Goal: Task Accomplishment & Management: Manage account settings

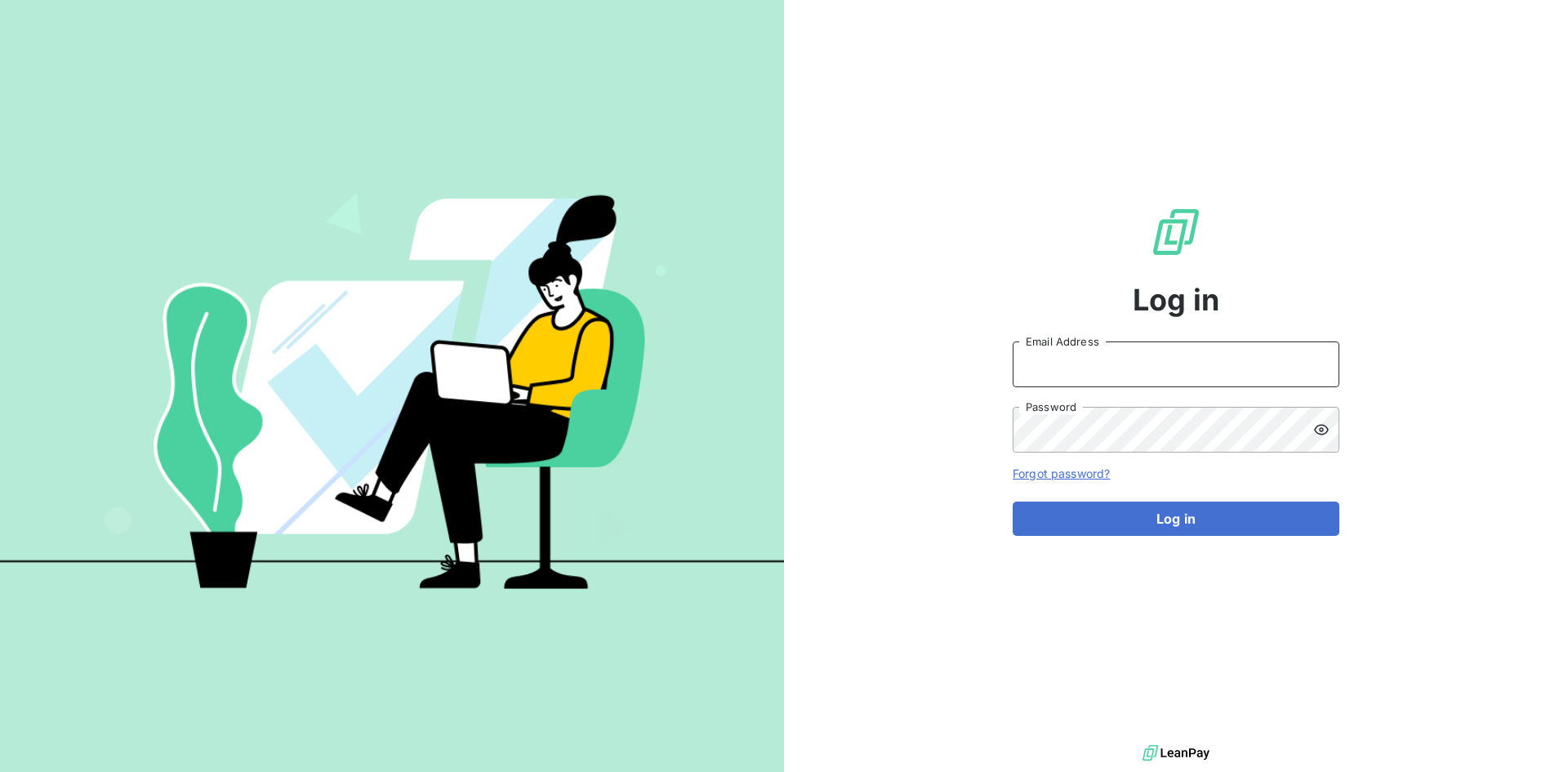
type input "[EMAIL_ADDRESS][DOMAIN_NAME]"
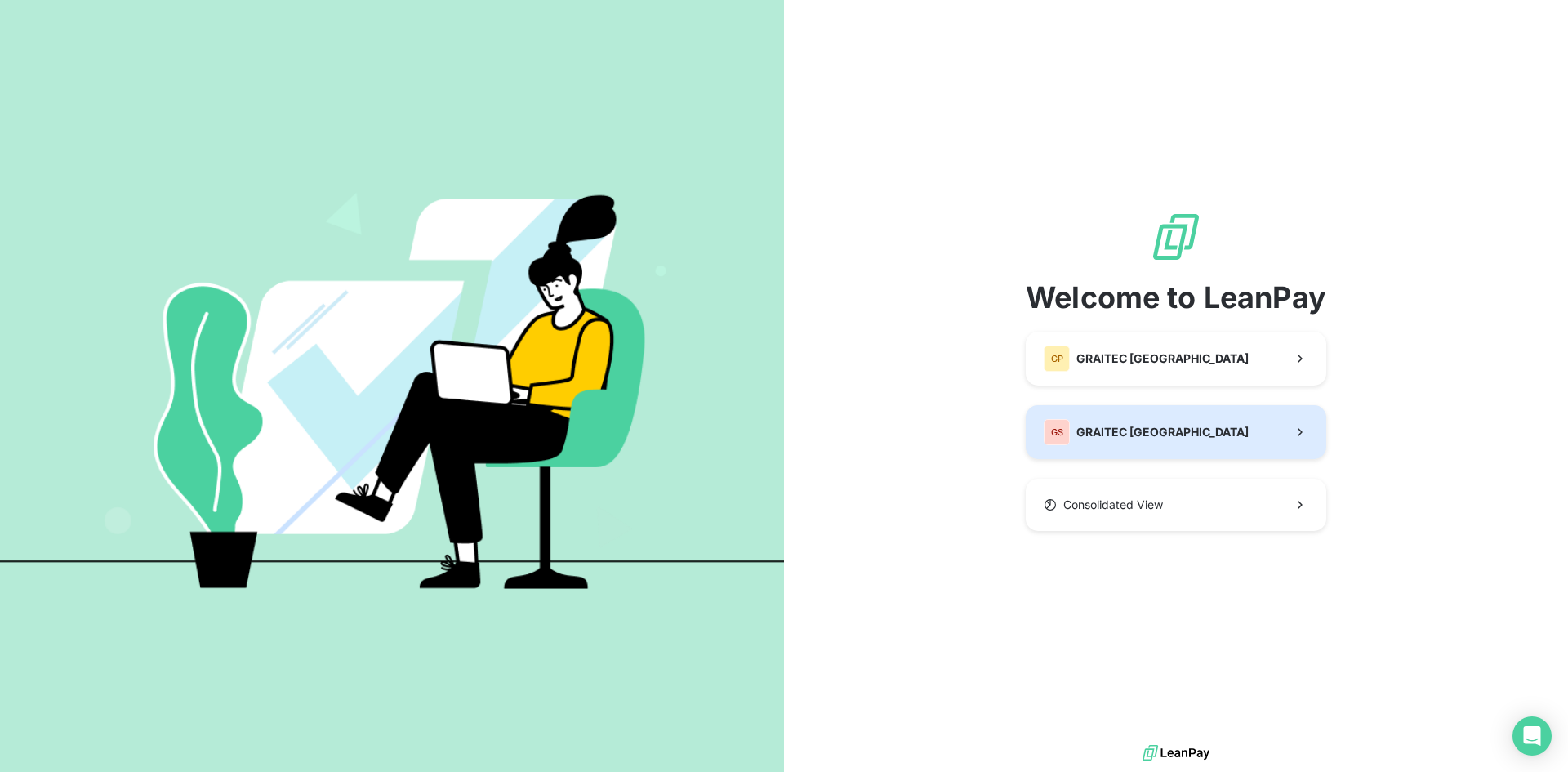
click at [1227, 428] on button "GS GRAITEC [GEOGRAPHIC_DATA]" at bounding box center [1175, 432] width 300 height 54
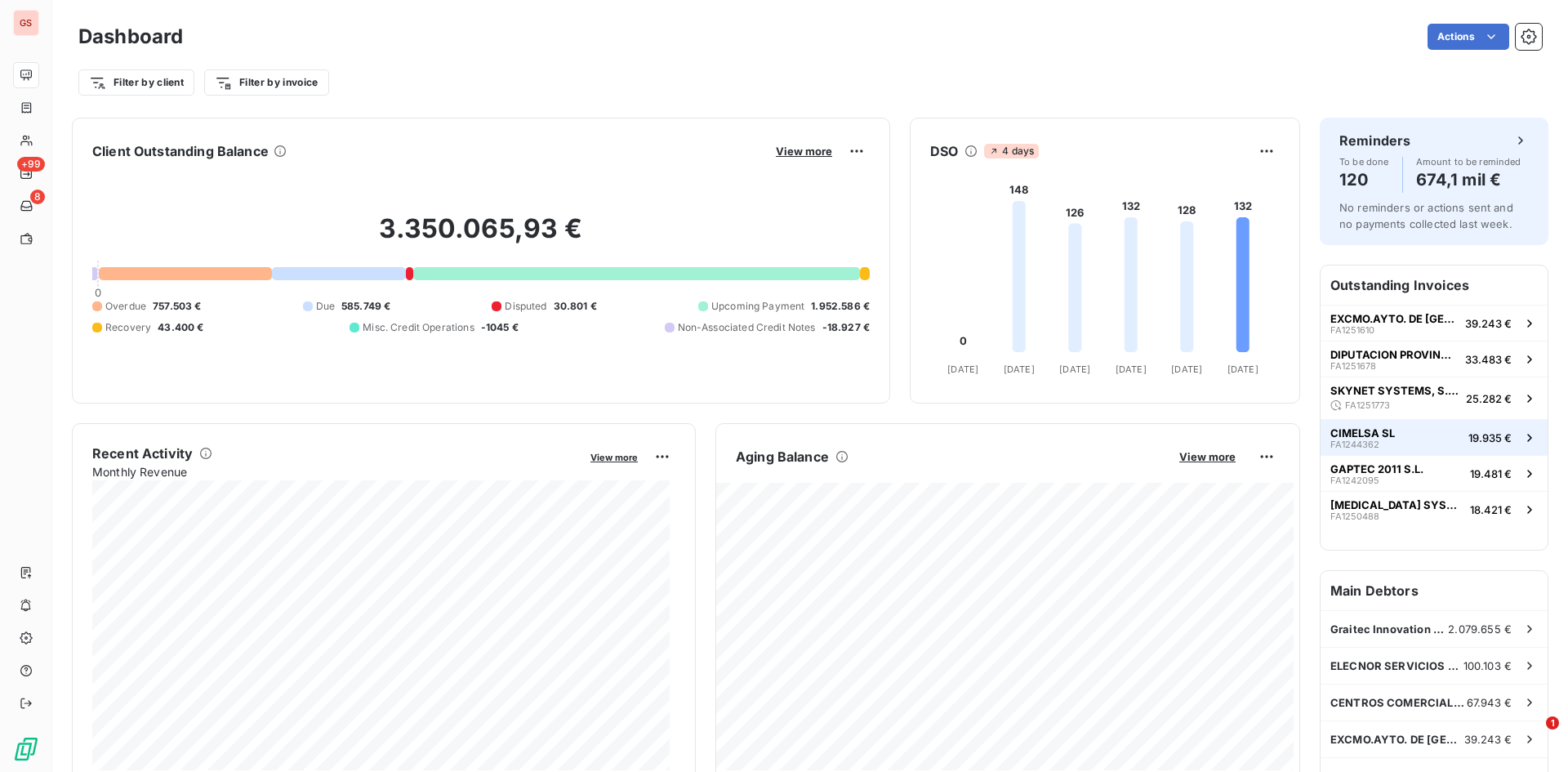
click at [1417, 434] on button "CIMELSA SL FA1244362 19.935 €" at bounding box center [1434, 437] width 227 height 36
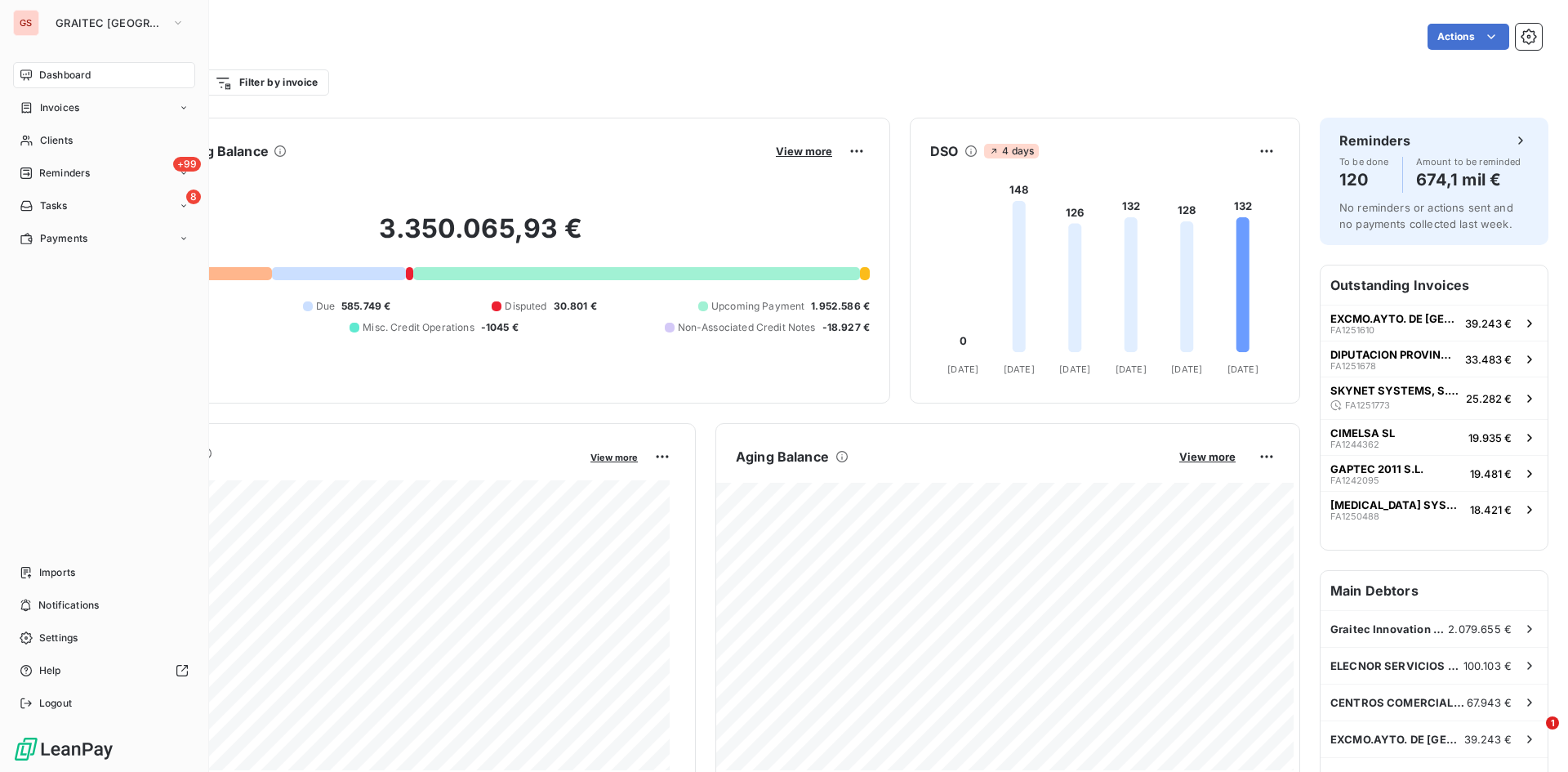
click at [45, 187] on nav "Dashboard Invoices Clients +99 Reminders 8 Tasks Payments" at bounding box center [104, 157] width 182 height 190
click at [50, 175] on span "Reminders" at bounding box center [64, 173] width 50 height 15
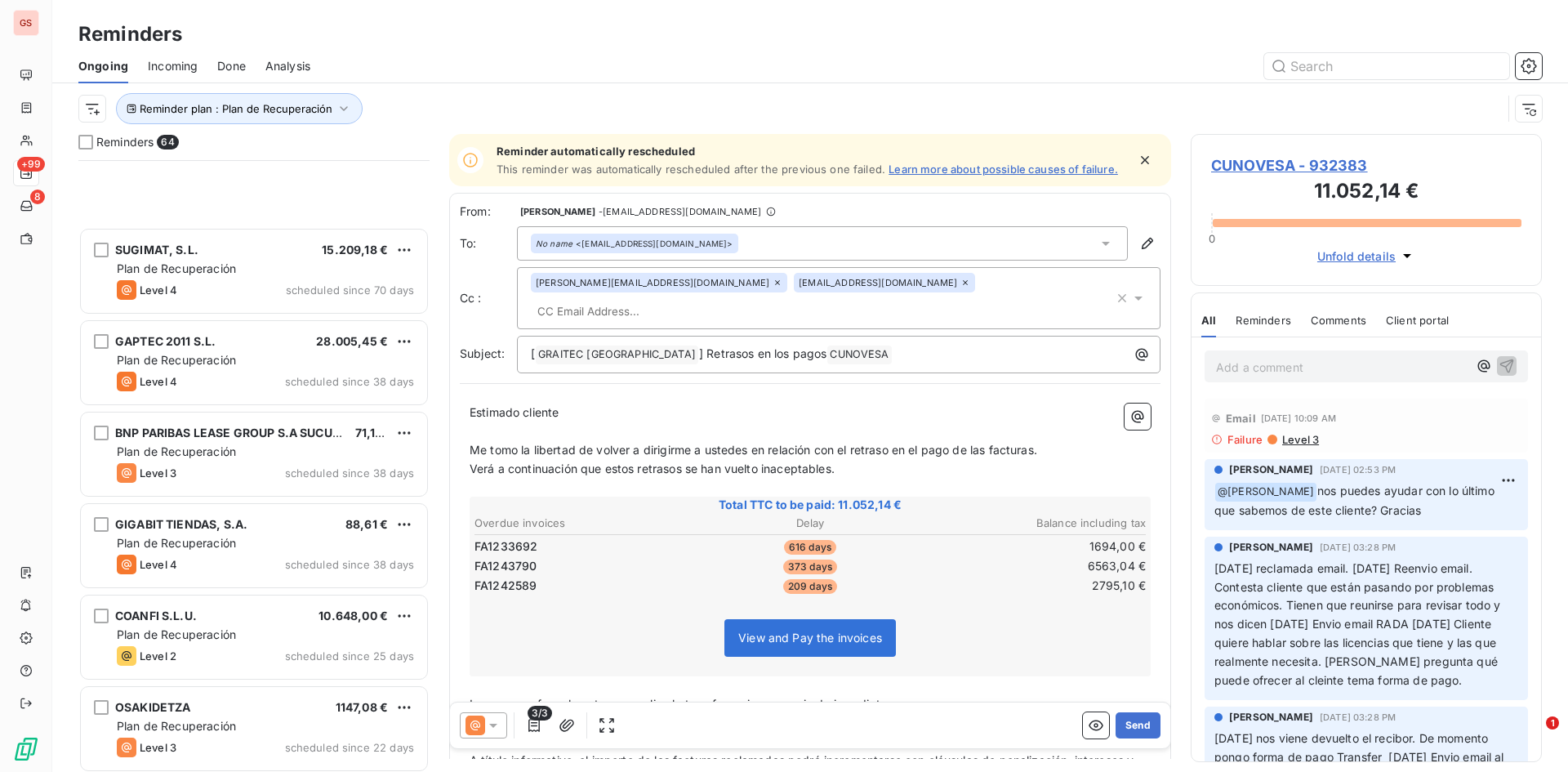
scroll to position [736, 0]
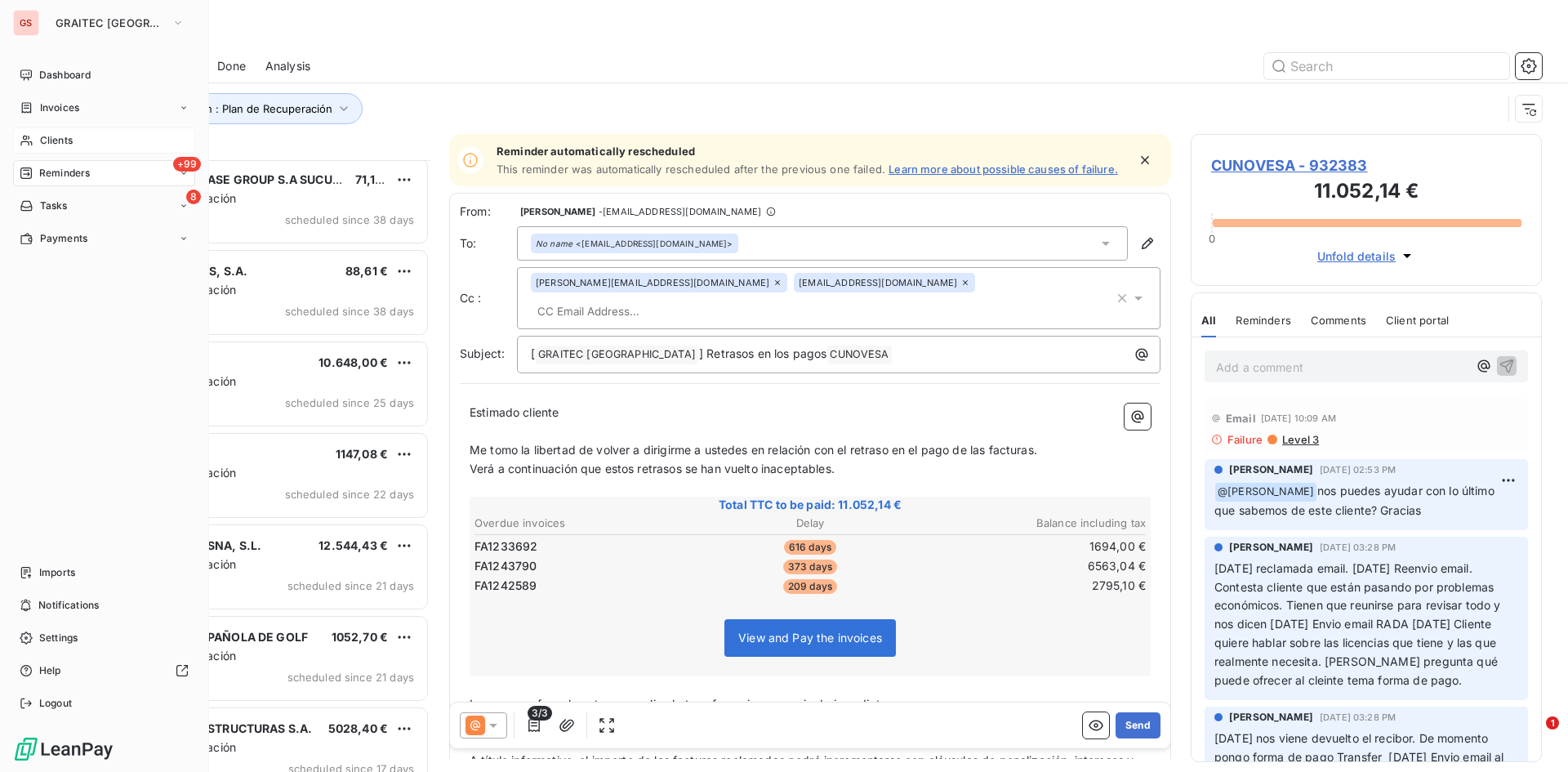
click at [44, 142] on span "Clients" at bounding box center [56, 140] width 33 height 15
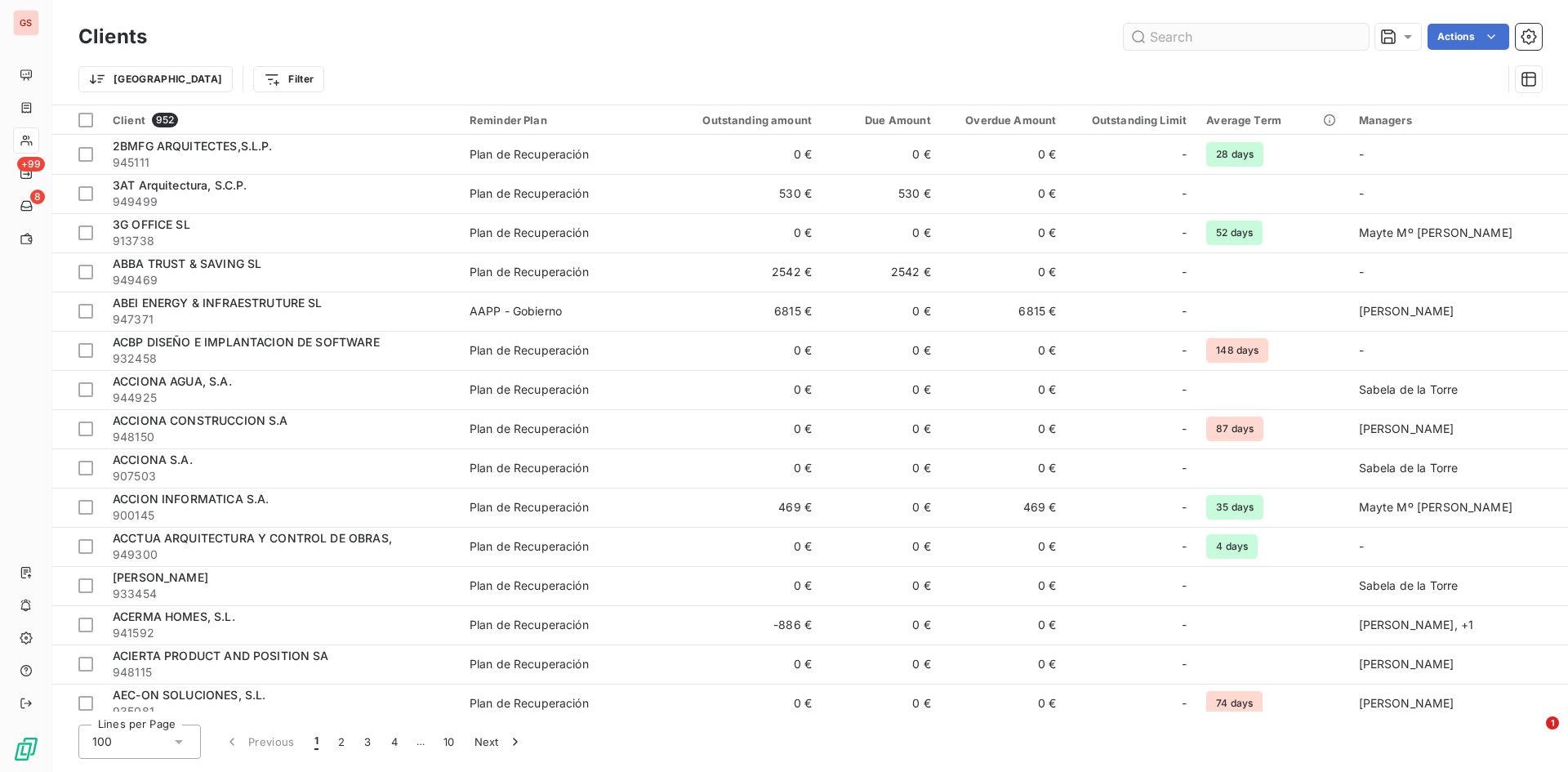
click at [1192, 45] on input "text" at bounding box center [1246, 37] width 245 height 27
type input "e"
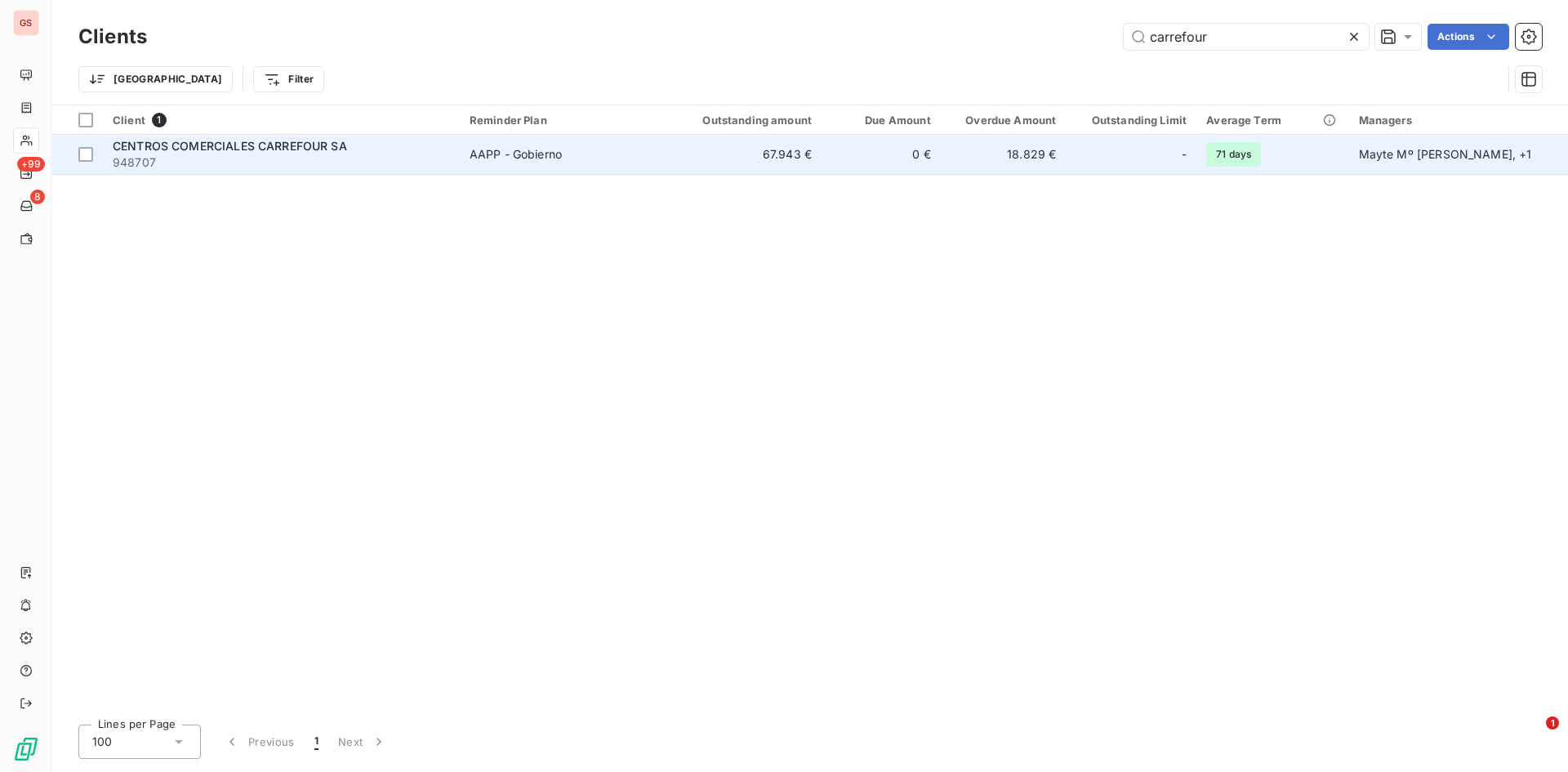
type input "carrefour"
click at [387, 159] on span "948707" at bounding box center [281, 162] width 337 height 16
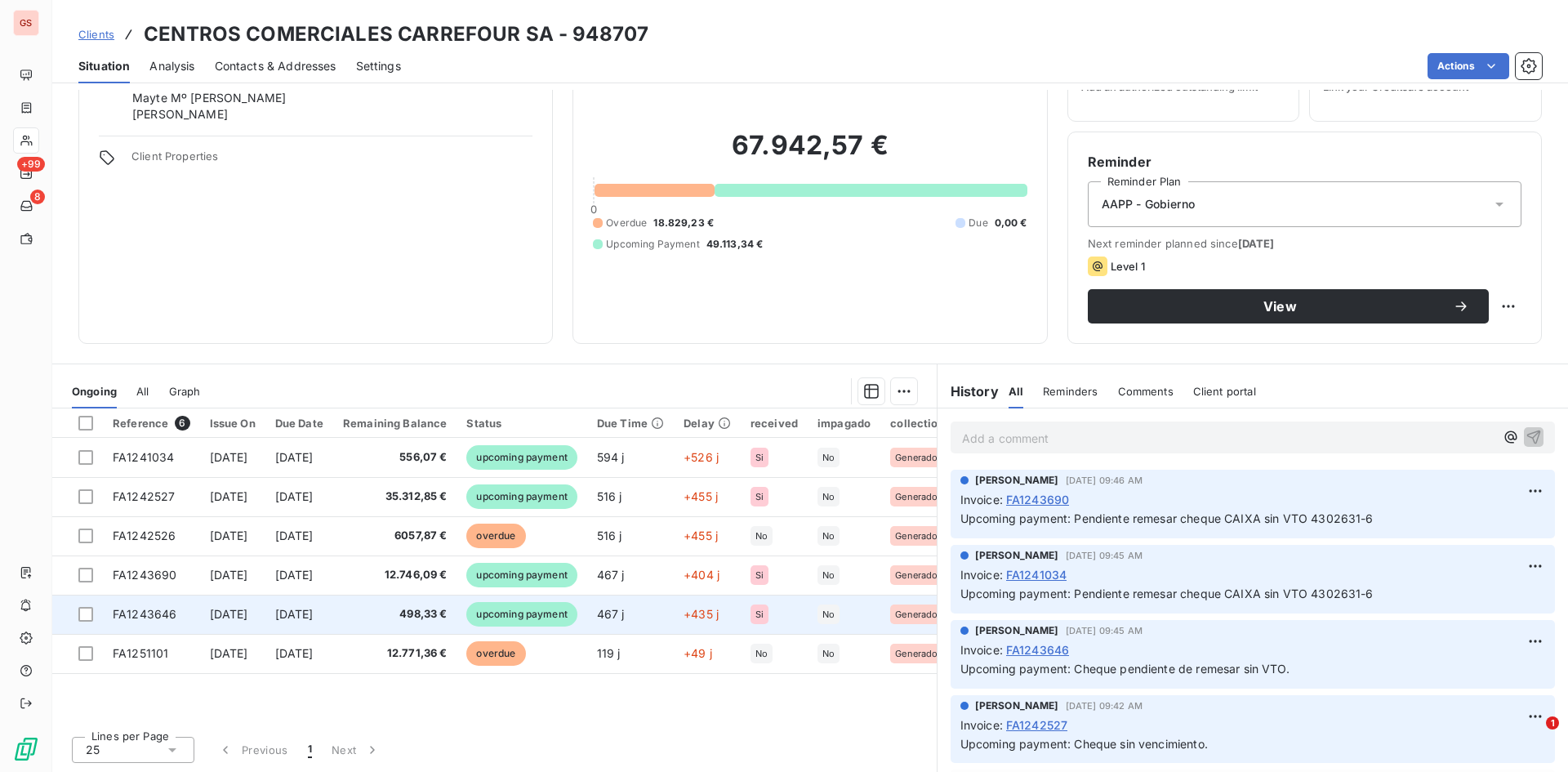
scroll to position [1, 0]
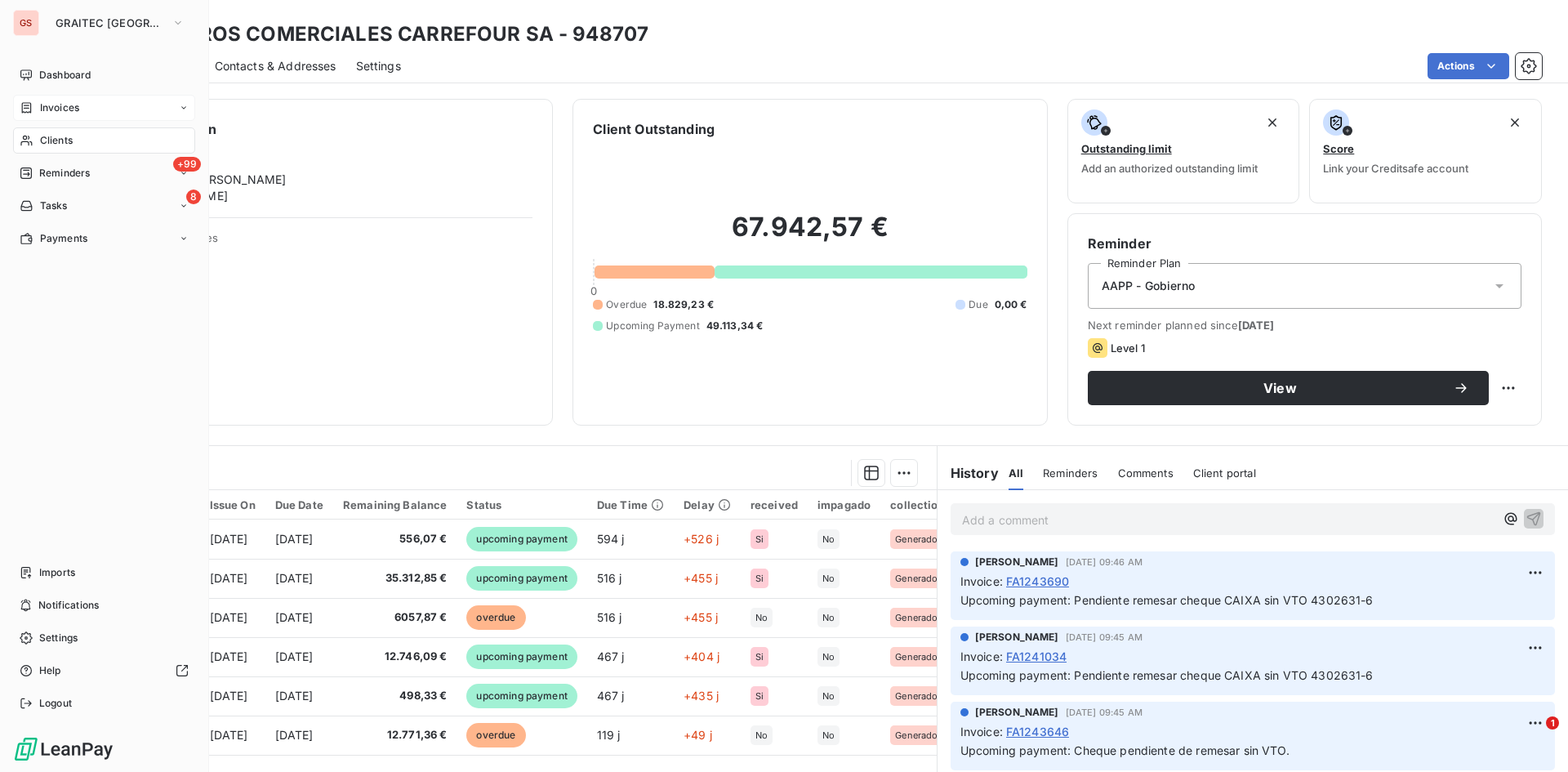
click at [37, 108] on div "Invoices" at bounding box center [50, 107] width 60 height 15
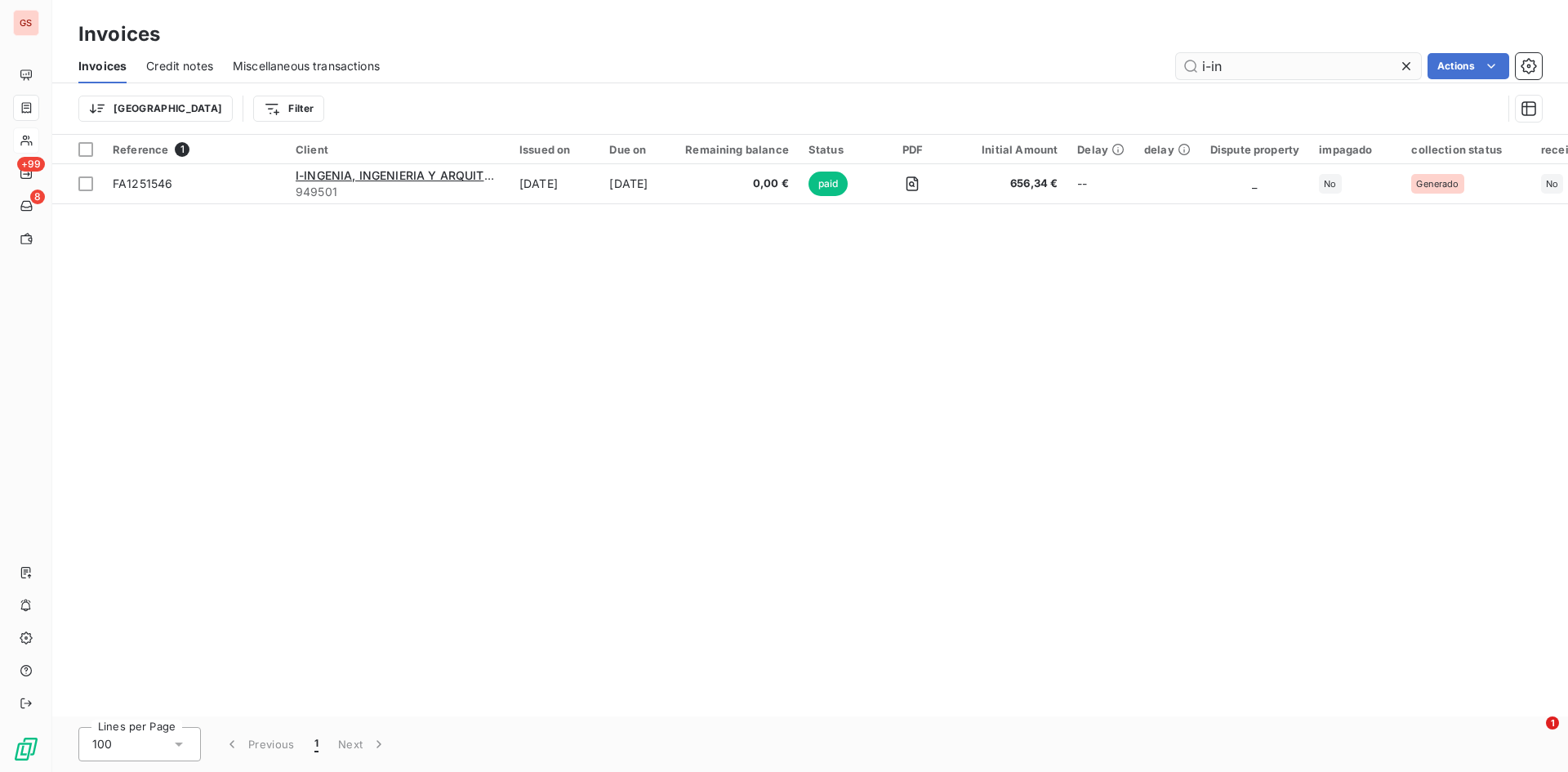
click at [1408, 71] on icon at bounding box center [1406, 66] width 16 height 16
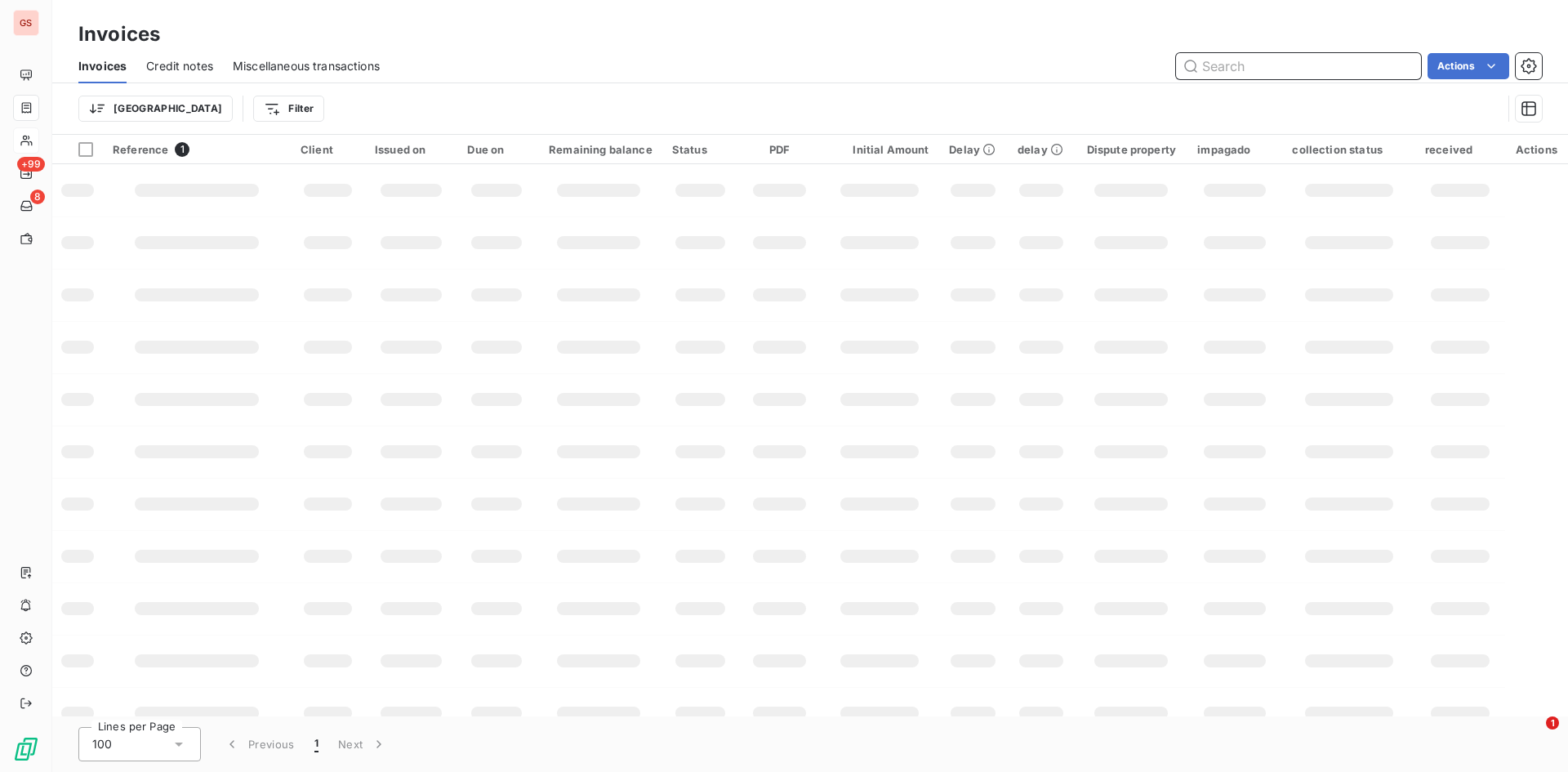
click at [1324, 63] on input "text" at bounding box center [1299, 66] width 245 height 27
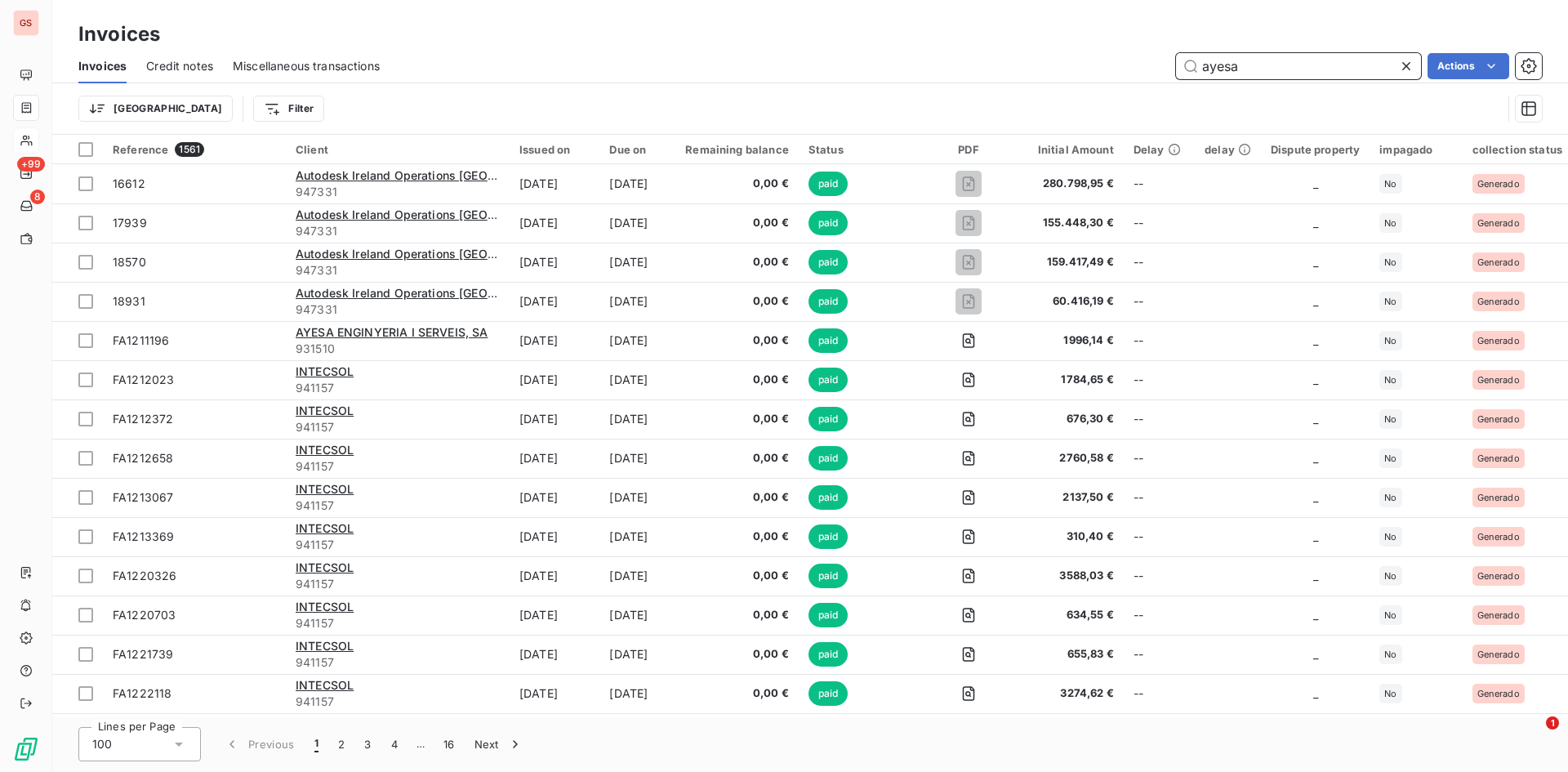
click at [1323, 63] on input "ayesa" at bounding box center [1299, 66] width 245 height 27
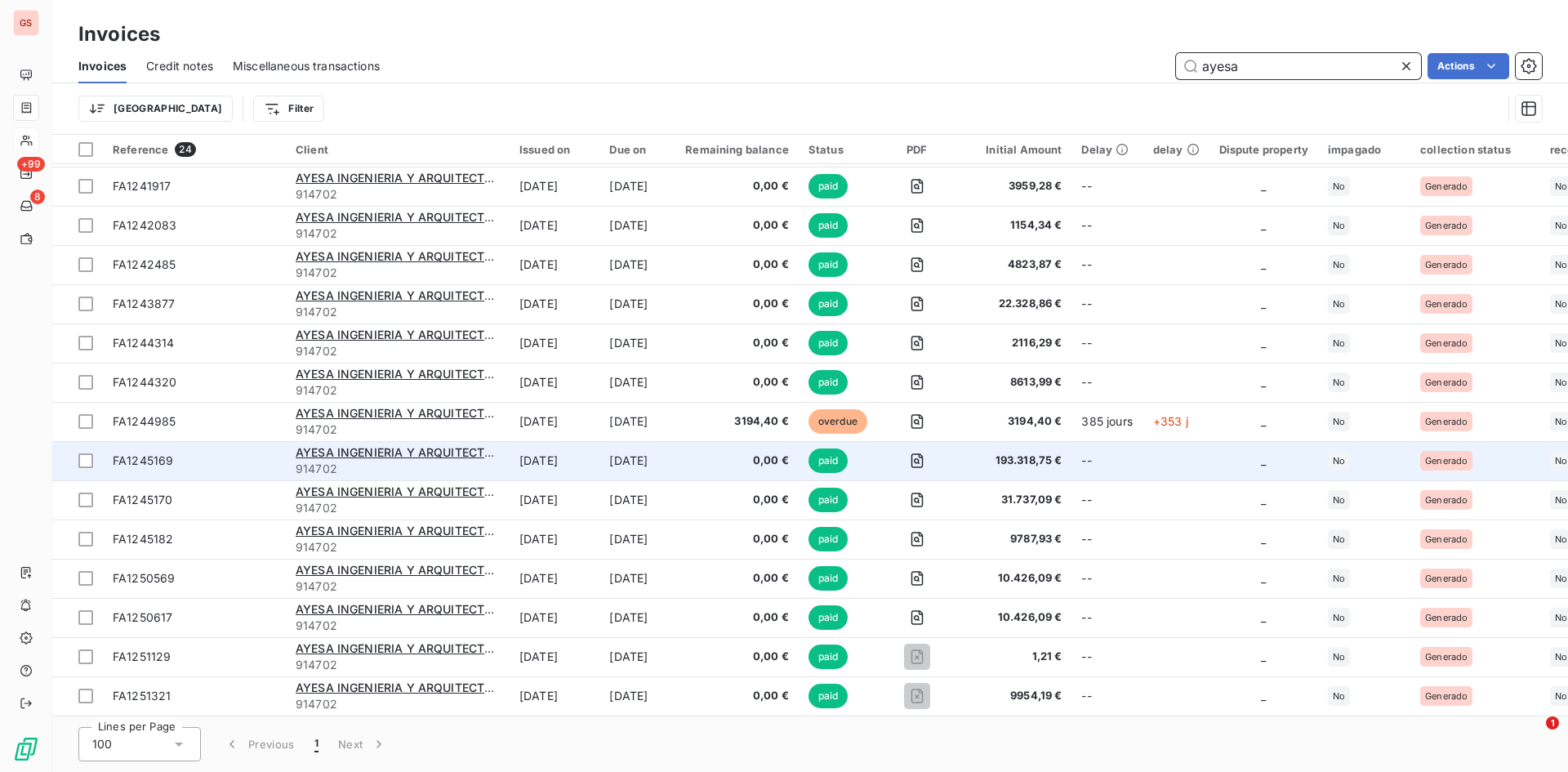
scroll to position [396, 0]
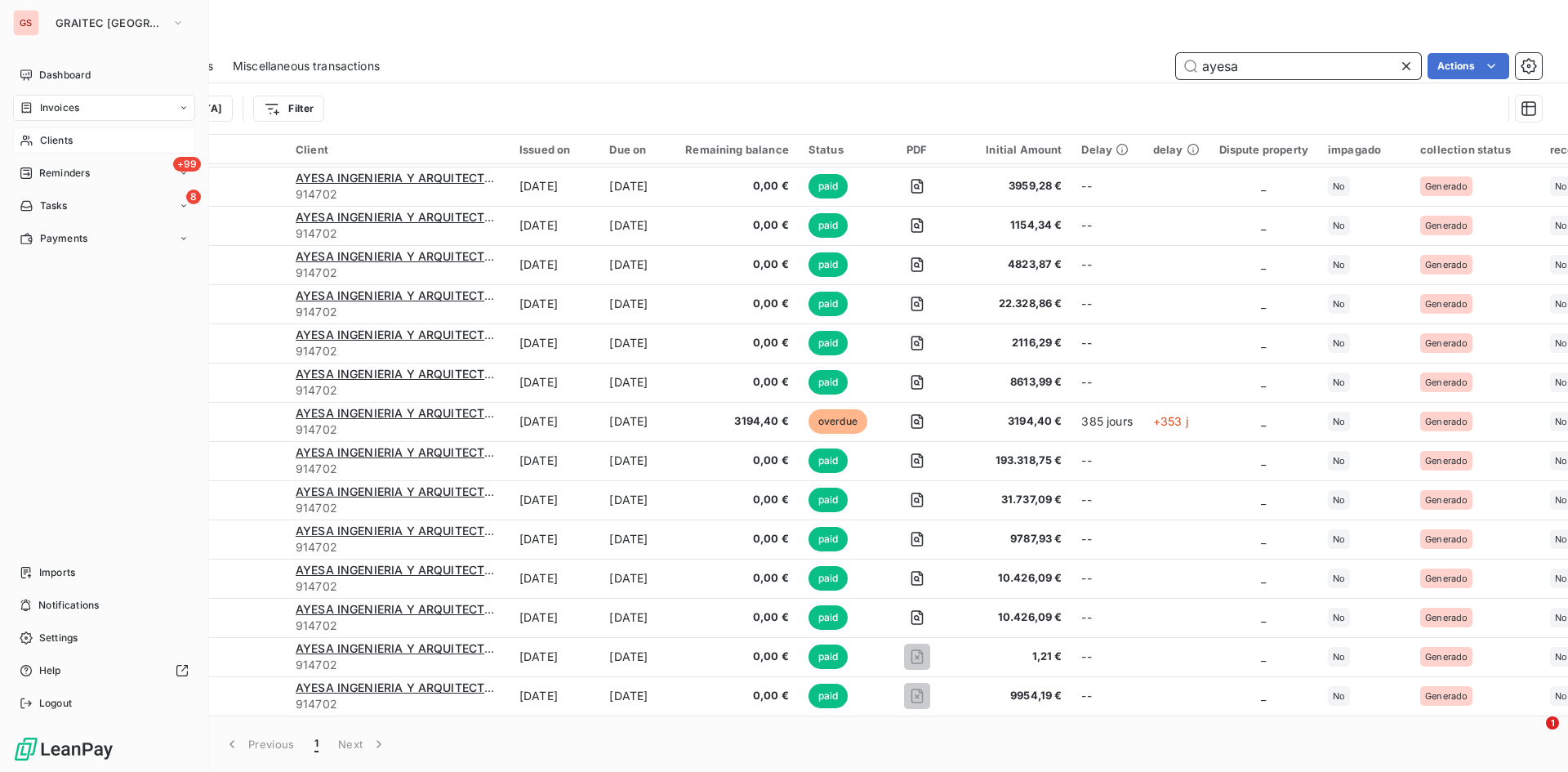
type input "ayesa"
click at [56, 137] on span "Clients" at bounding box center [56, 140] width 33 height 15
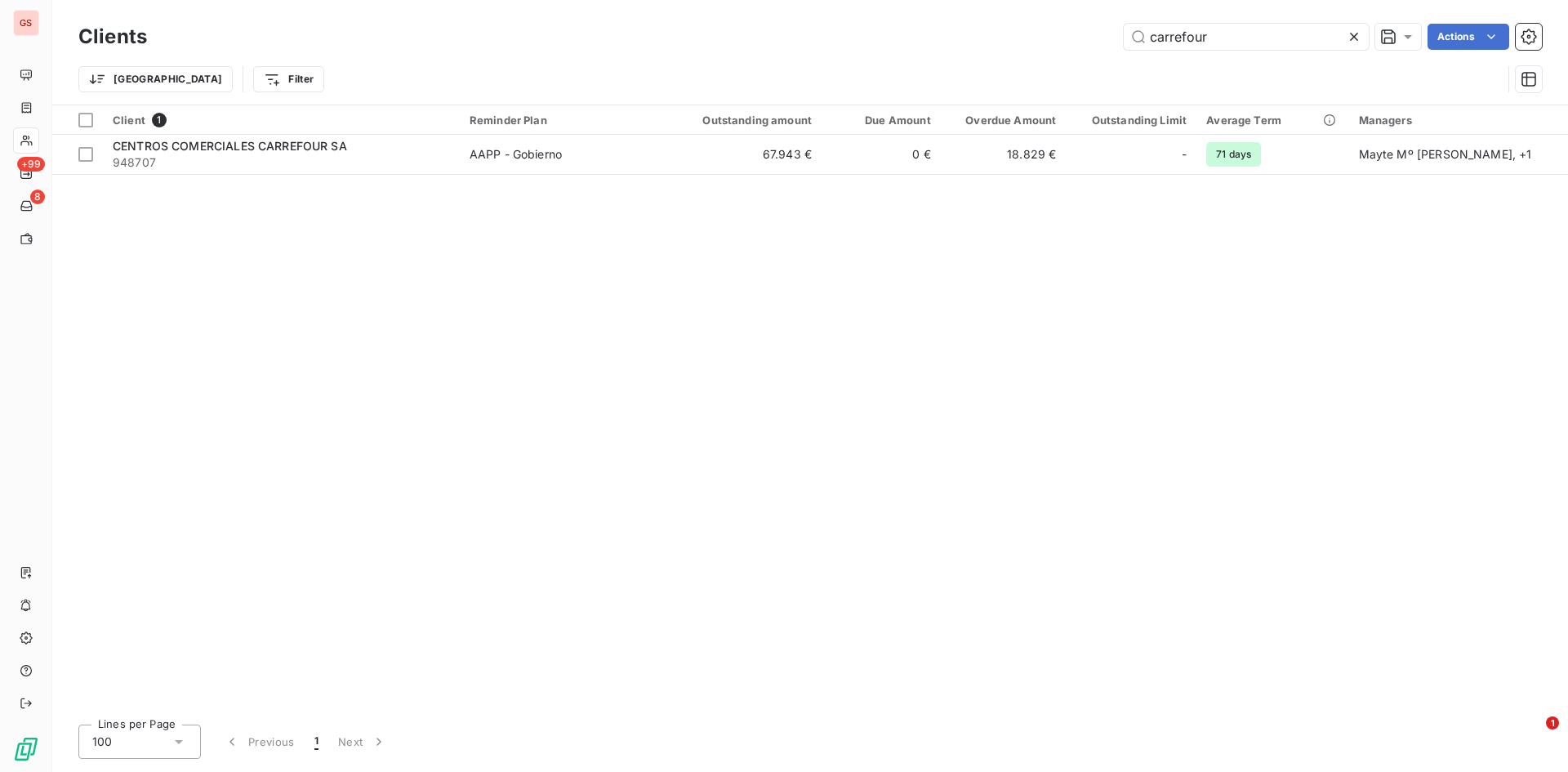
drag, startPoint x: 1208, startPoint y: 36, endPoint x: 1092, endPoint y: 31, distance: 116.1
click at [1092, 31] on div "carrefour Actions" at bounding box center [855, 37] width 1376 height 27
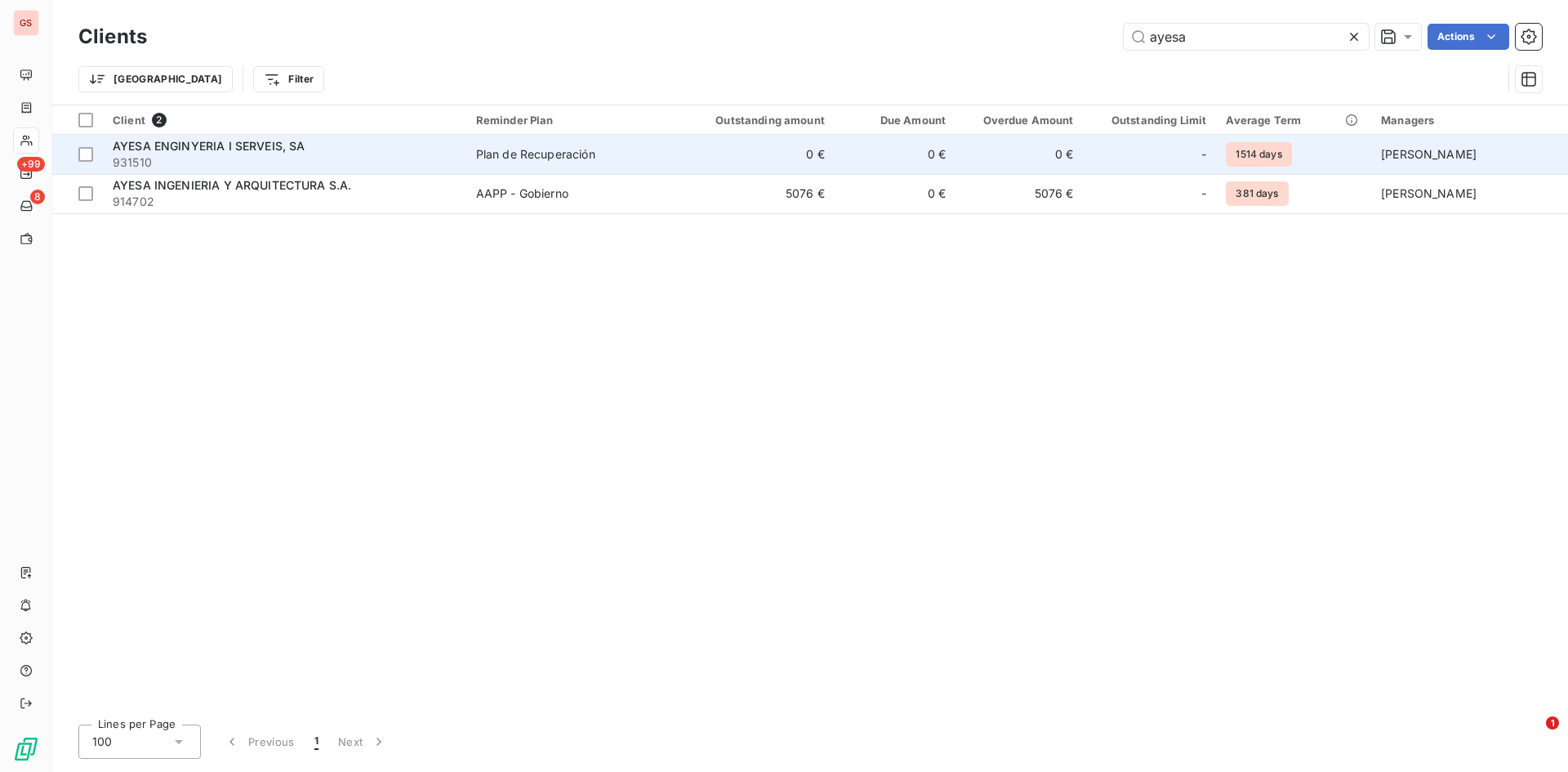
type input "ayesa"
click at [699, 171] on td "0 €" at bounding box center [748, 155] width 171 height 39
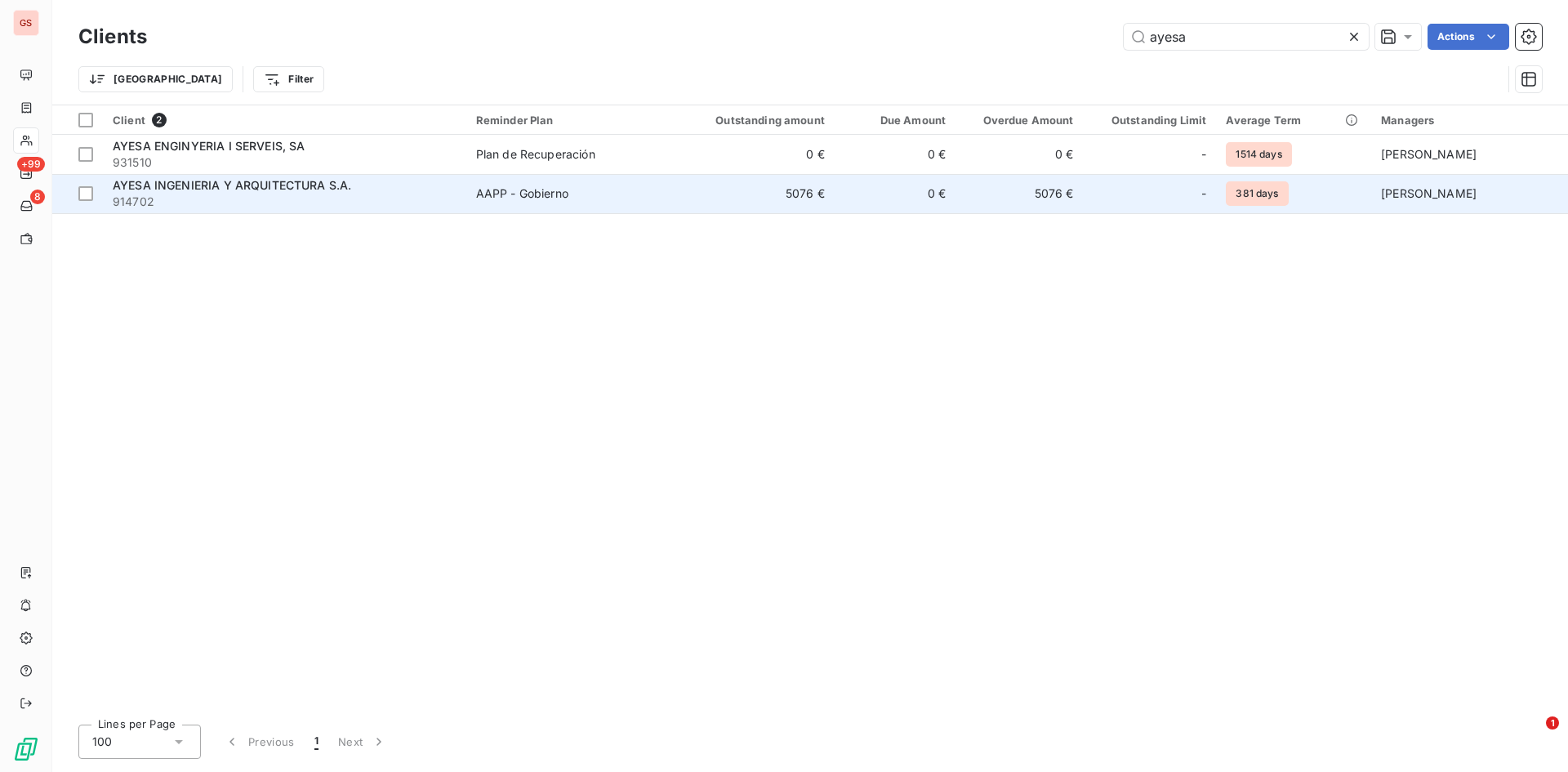
click at [484, 198] on div "AAPP - Gobierno" at bounding box center [523, 193] width 92 height 16
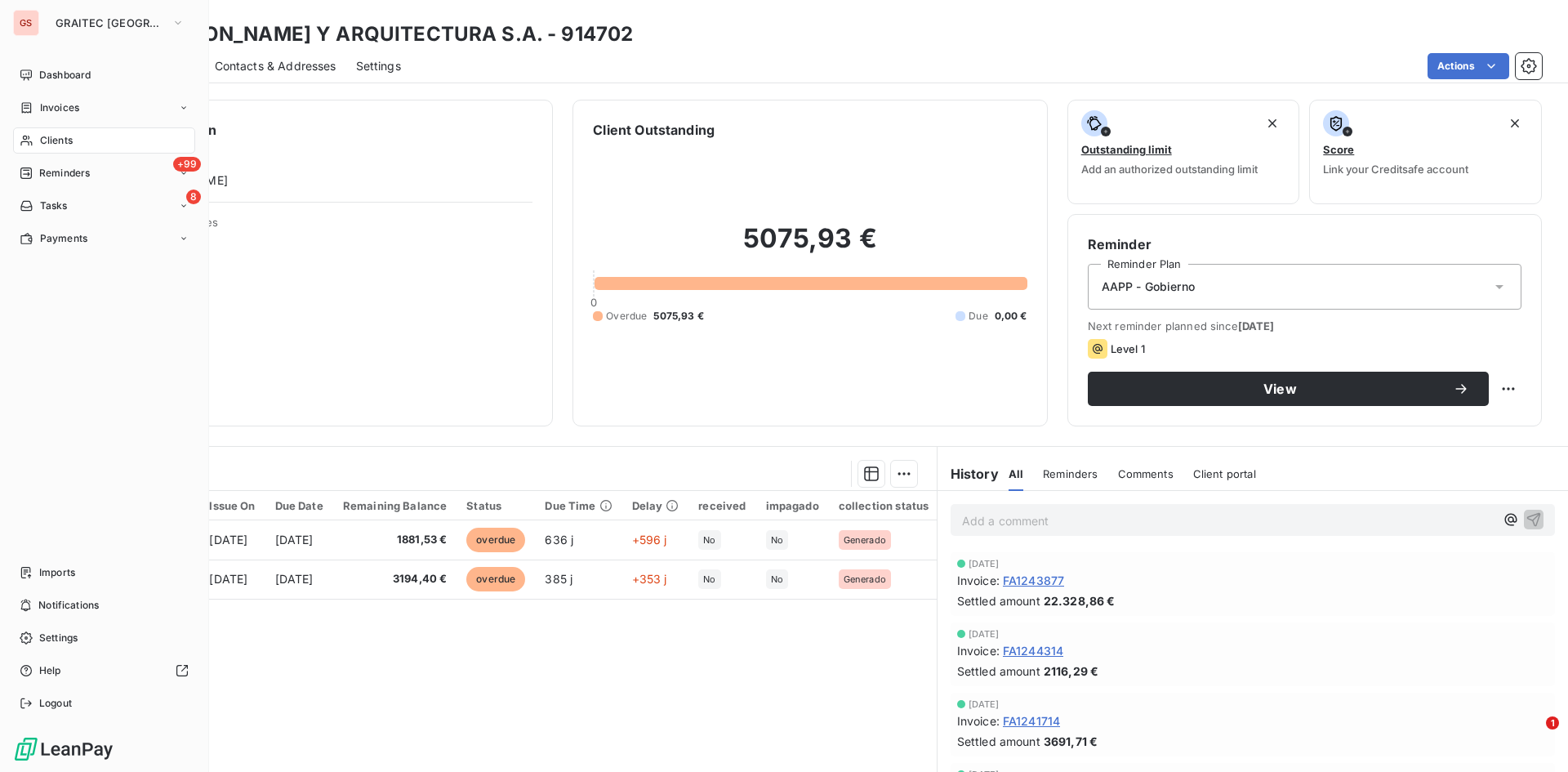
click at [49, 141] on span "Clients" at bounding box center [56, 140] width 33 height 15
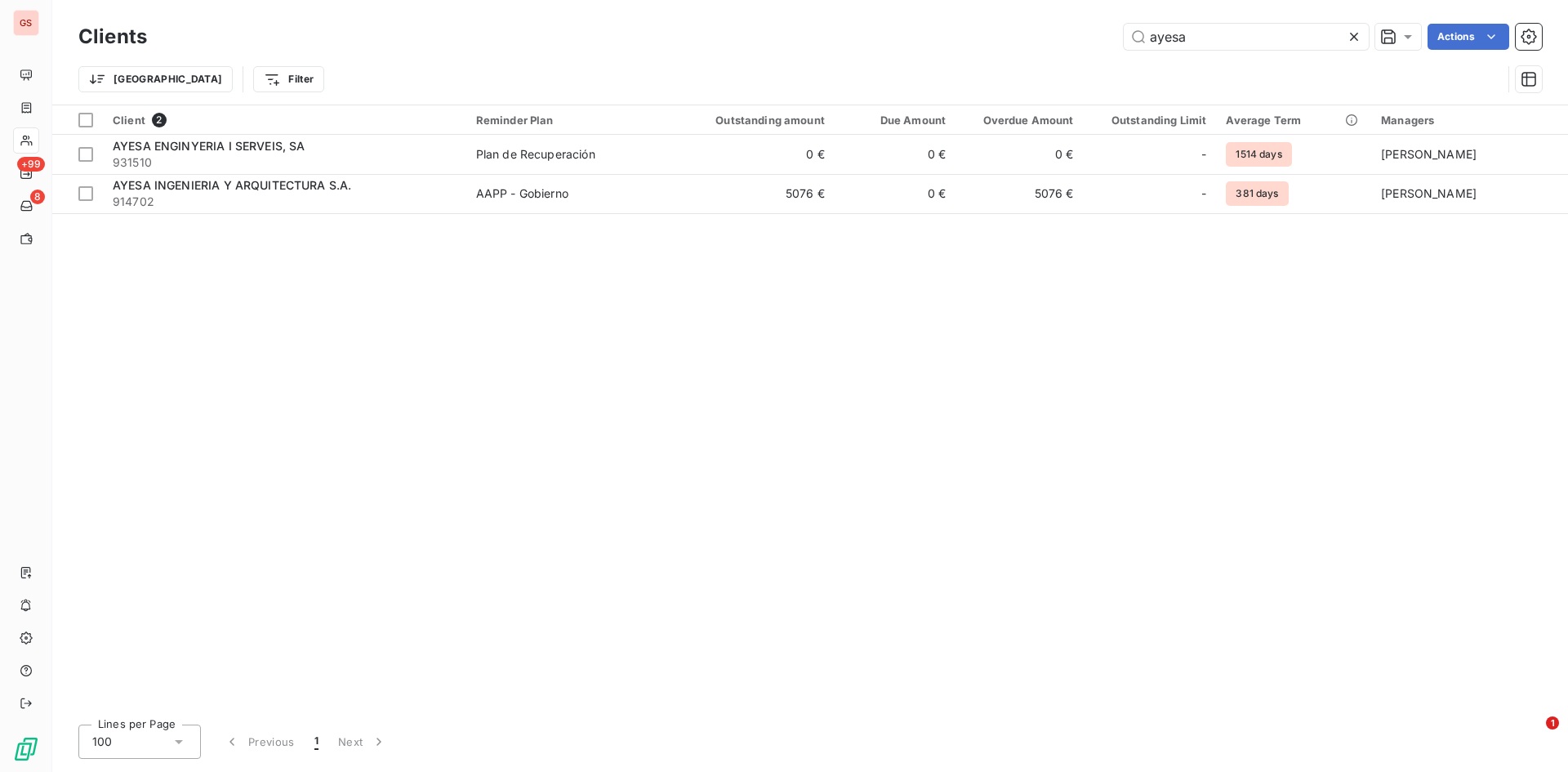
drag, startPoint x: 1209, startPoint y: 34, endPoint x: 1018, endPoint y: 30, distance: 191.0
click at [1074, 30] on div "ayesa Actions" at bounding box center [855, 37] width 1376 height 27
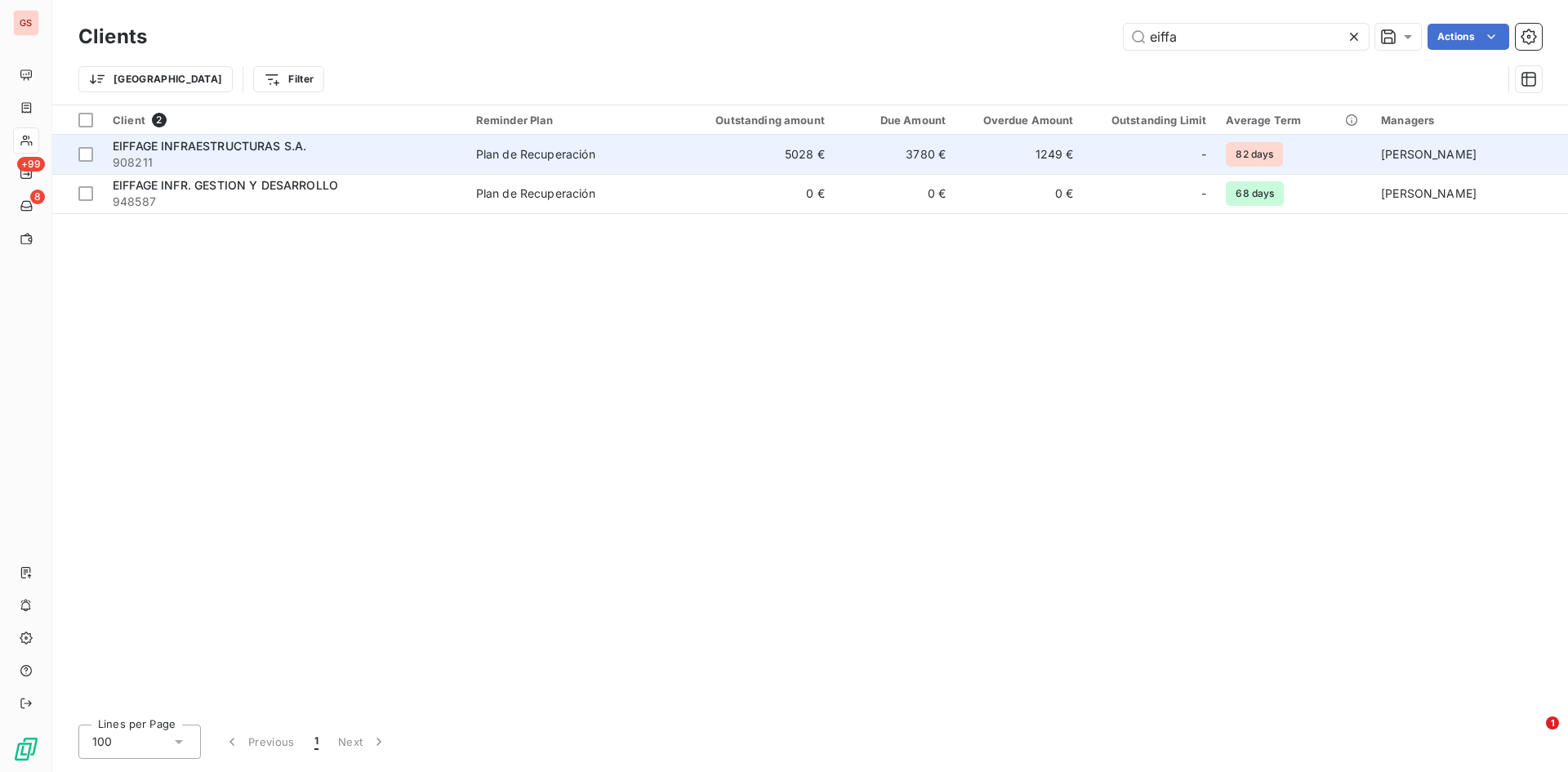
type input "eiffa"
click at [661, 152] on td "Plan de Recuperación" at bounding box center [565, 155] width 197 height 39
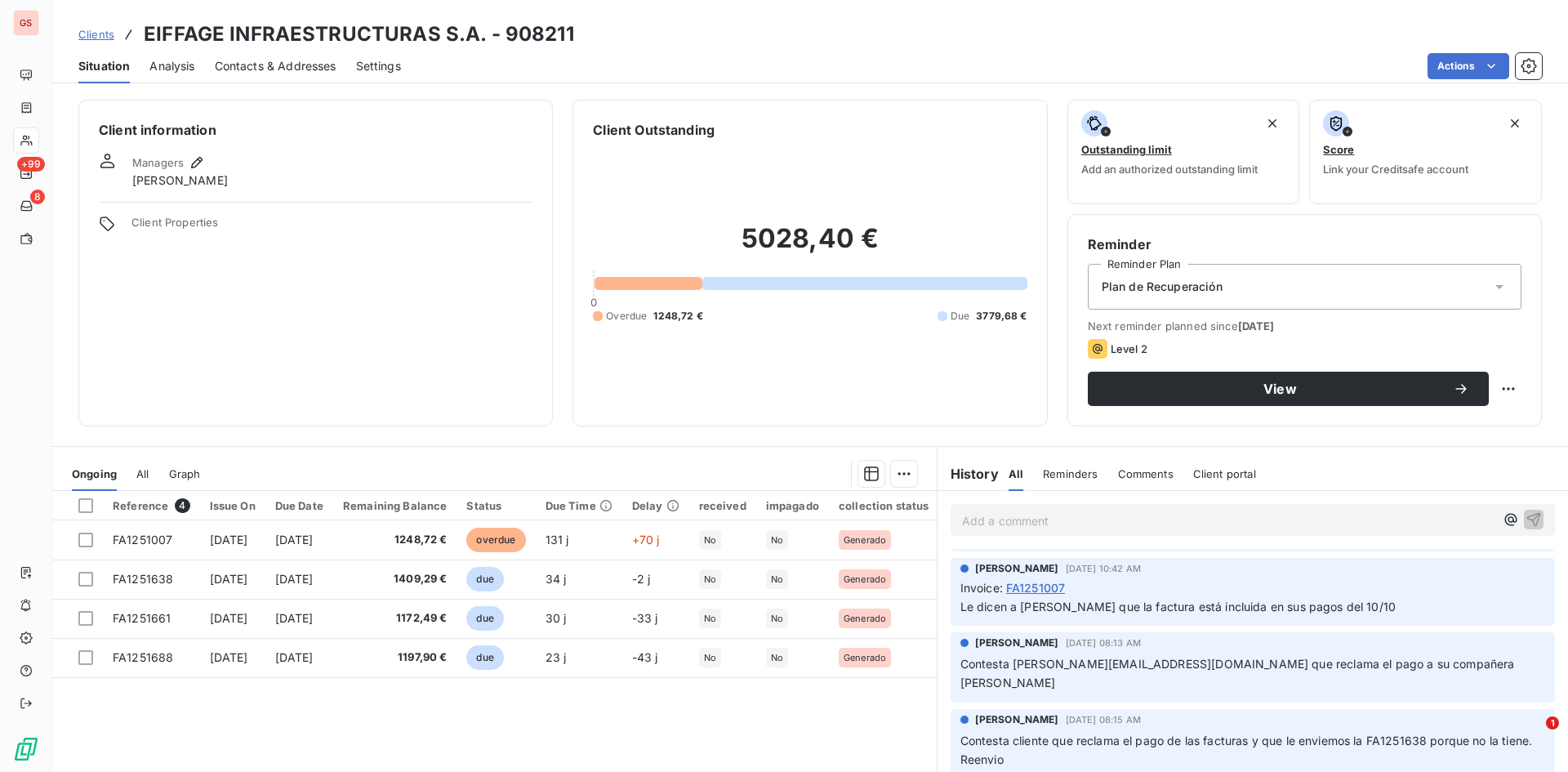
scroll to position [245, 0]
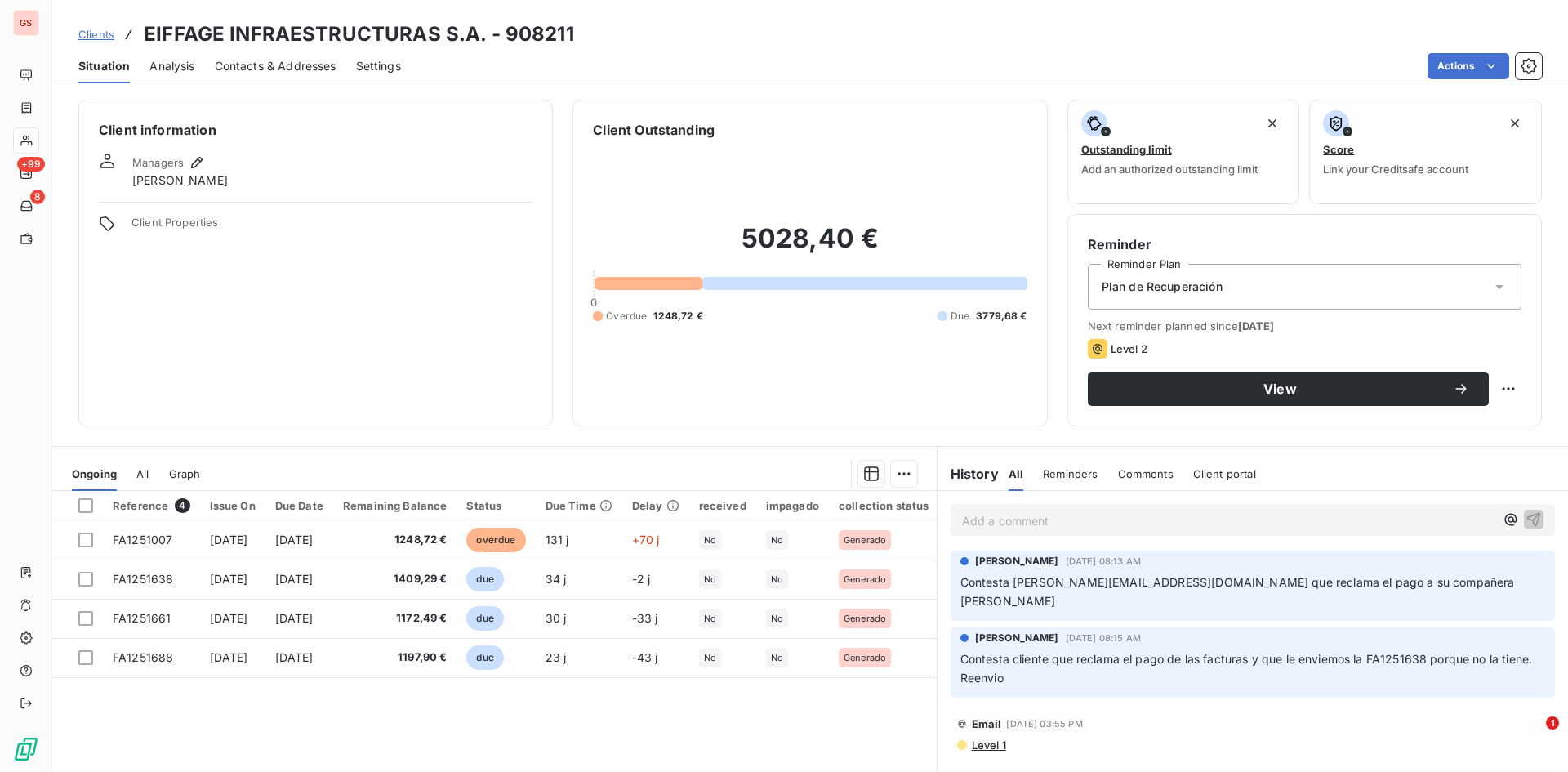
drag, startPoint x: 657, startPoint y: 32, endPoint x: 464, endPoint y: 62, distance: 195.3
click at [657, 32] on div "Clients EIFFAGE INFRAESTRUCTURAS S.A. - 908211" at bounding box center [810, 34] width 1516 height 29
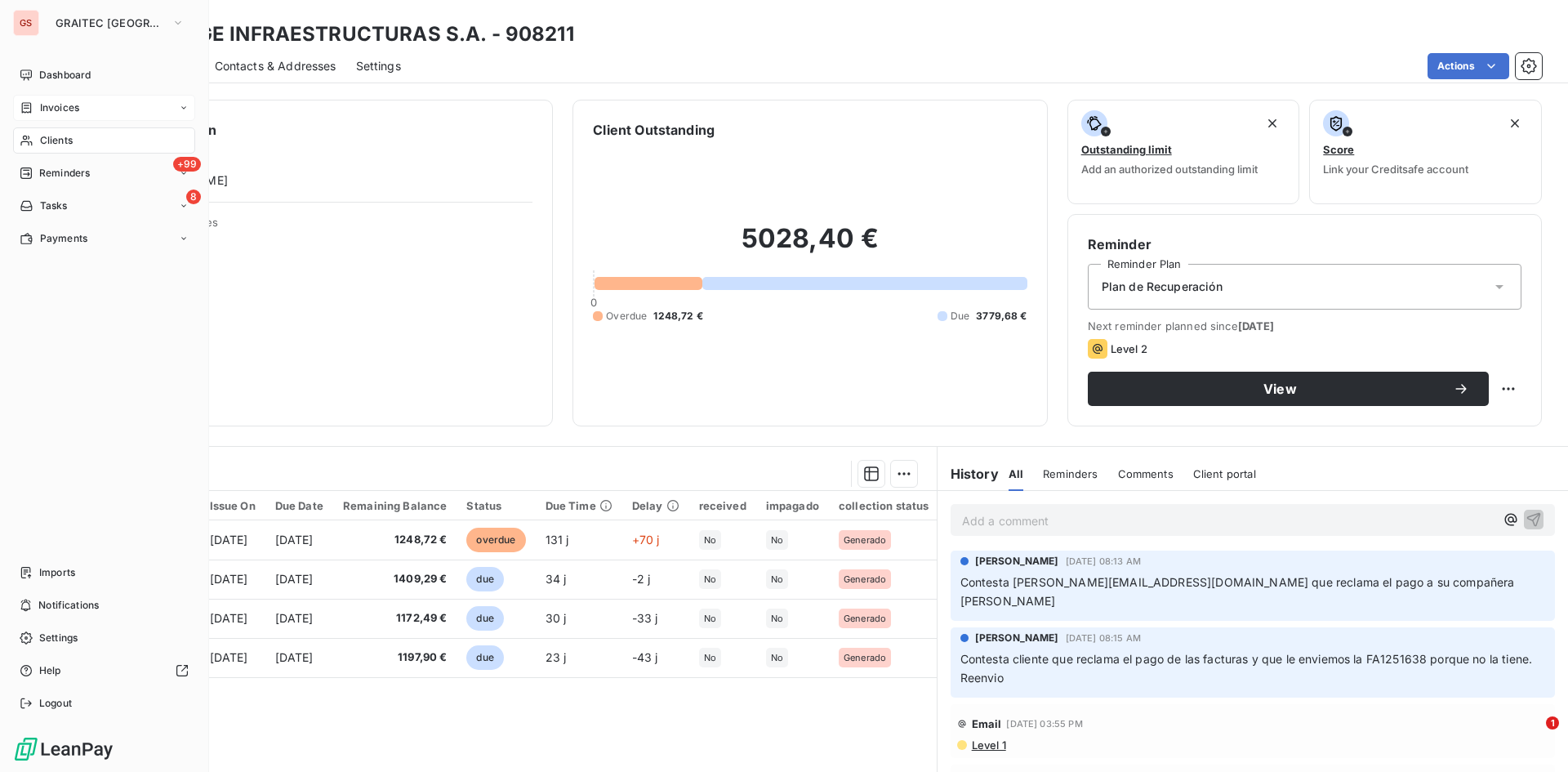
click at [21, 99] on div "Invoices" at bounding box center [104, 108] width 182 height 27
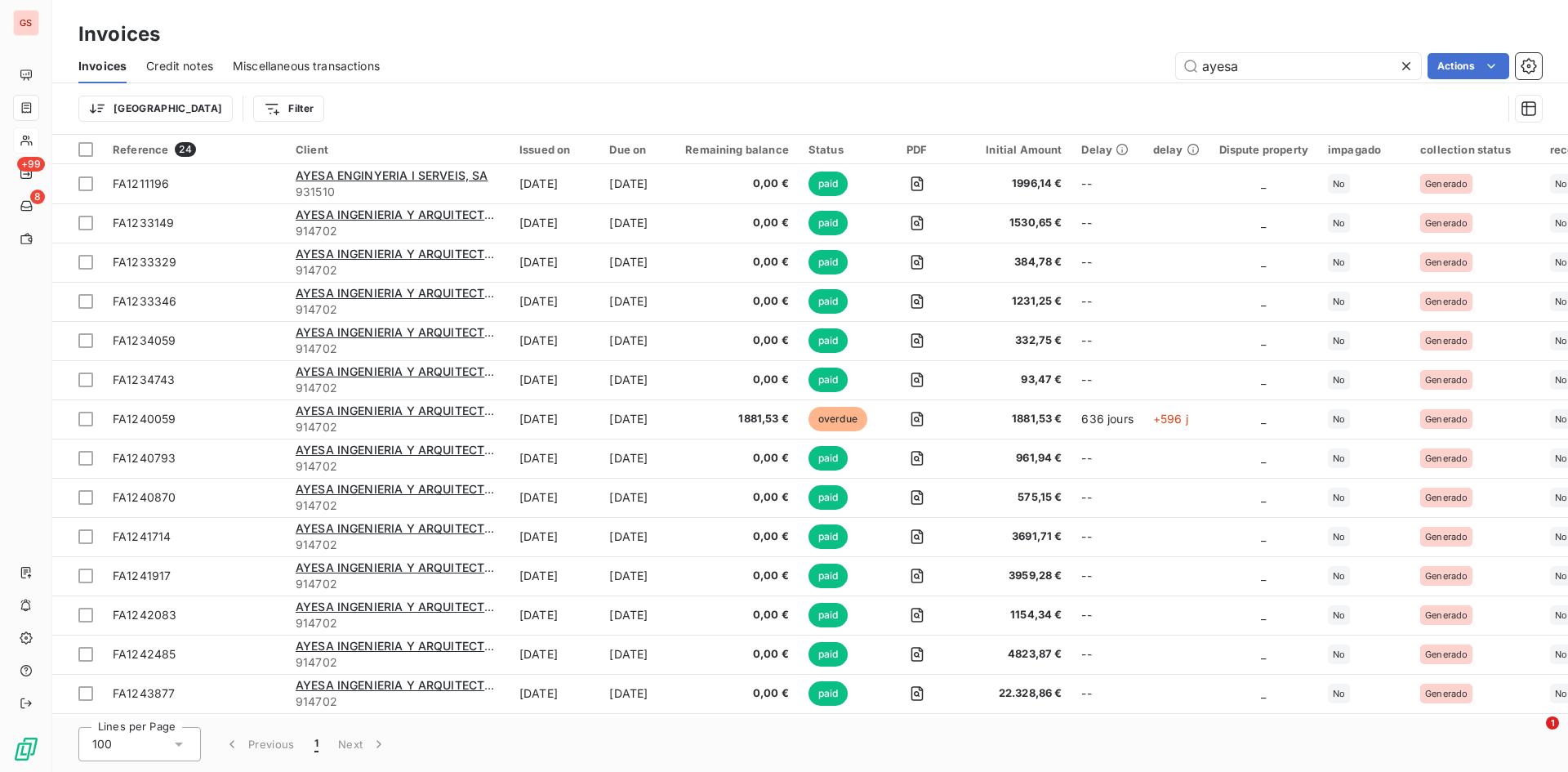
drag, startPoint x: 1305, startPoint y: 60, endPoint x: 1117, endPoint y: 59, distance: 188.0
click at [1139, 57] on div "ayesa Actions" at bounding box center [971, 66] width 1143 height 27
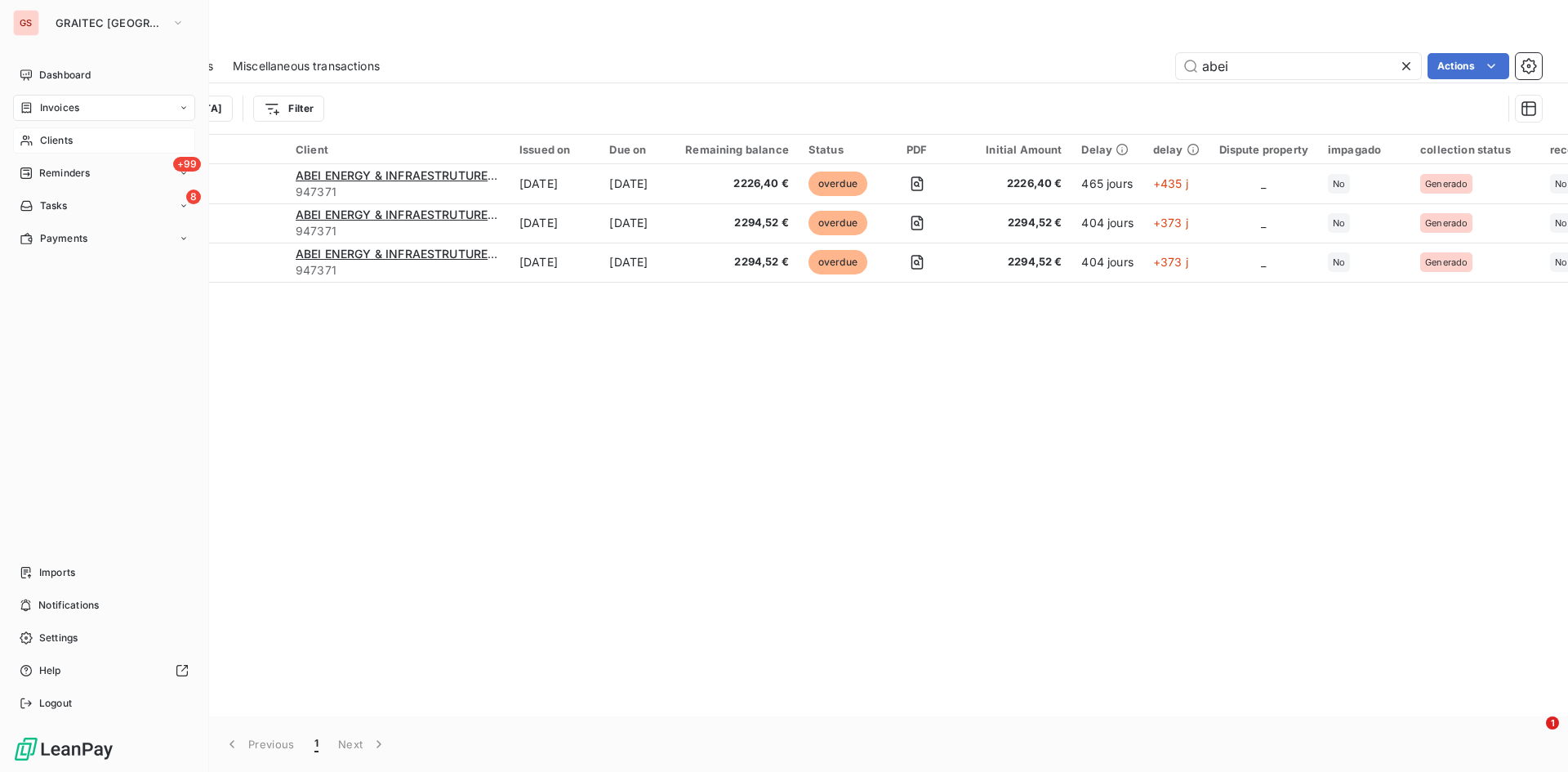
type input "abei"
click at [71, 143] on span "Clients" at bounding box center [56, 140] width 33 height 15
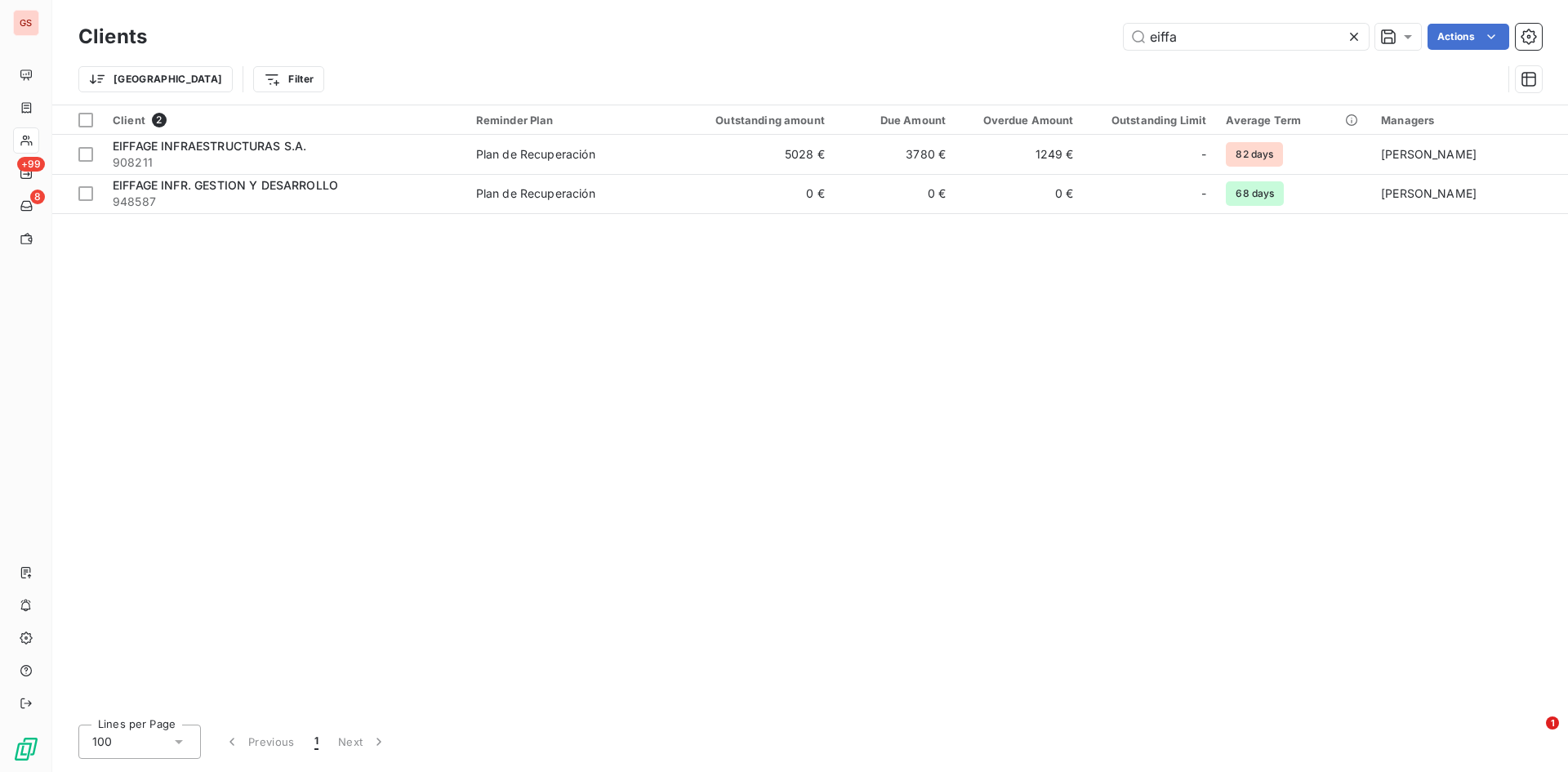
drag, startPoint x: 1211, startPoint y: 27, endPoint x: 1125, endPoint y: 22, distance: 86.1
click at [1125, 22] on div "Clients eiffa Actions" at bounding box center [810, 37] width 1464 height 34
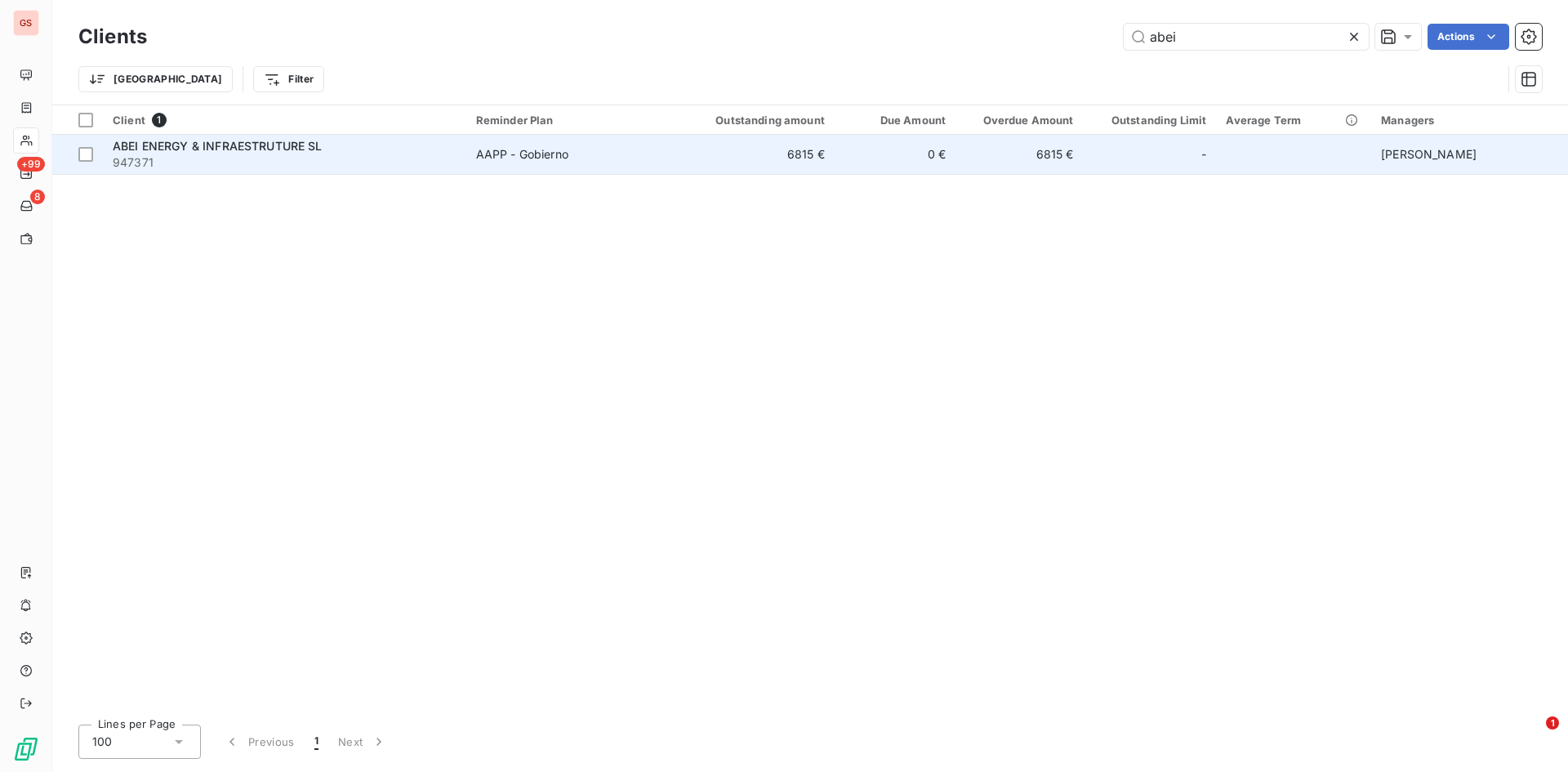
type input "abei"
click at [552, 157] on div "AAPP - Gobierno" at bounding box center [523, 154] width 92 height 16
